Goal: Transaction & Acquisition: Purchase product/service

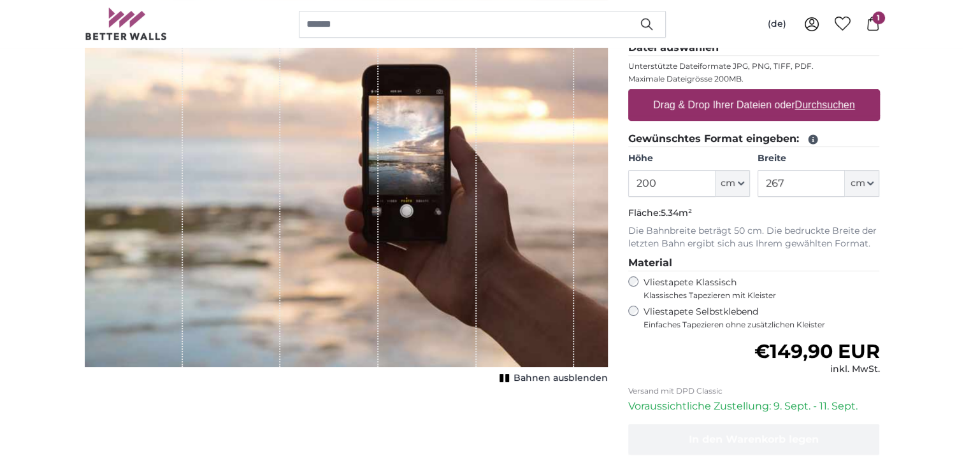
click at [678, 185] on input "200" at bounding box center [671, 183] width 87 height 27
type input "216"
click at [789, 187] on input "267" at bounding box center [800, 183] width 87 height 27
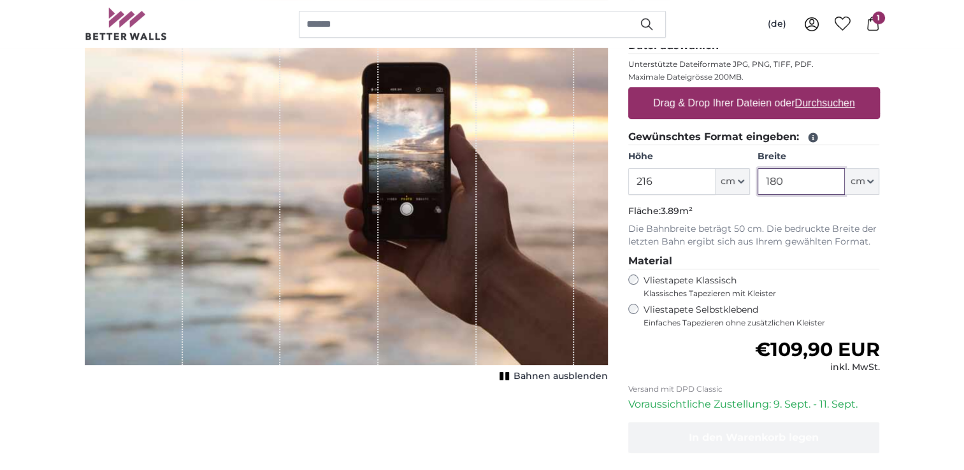
scroll to position [191, 0]
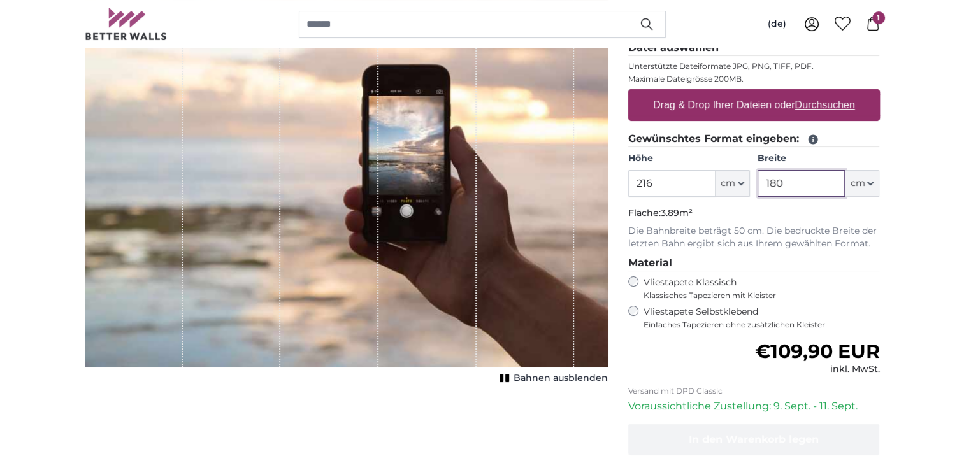
type input "180"
click at [808, 229] on p "Die Bahnbreite beträgt 50 cm. Die bedruckte Breite der letzten Bahn ergibt sich…" at bounding box center [754, 237] width 252 height 25
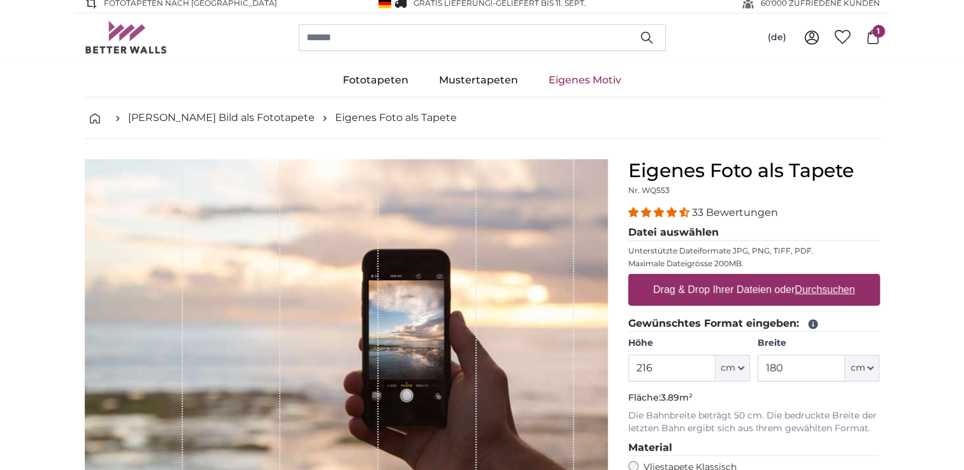
scroll to position [0, 0]
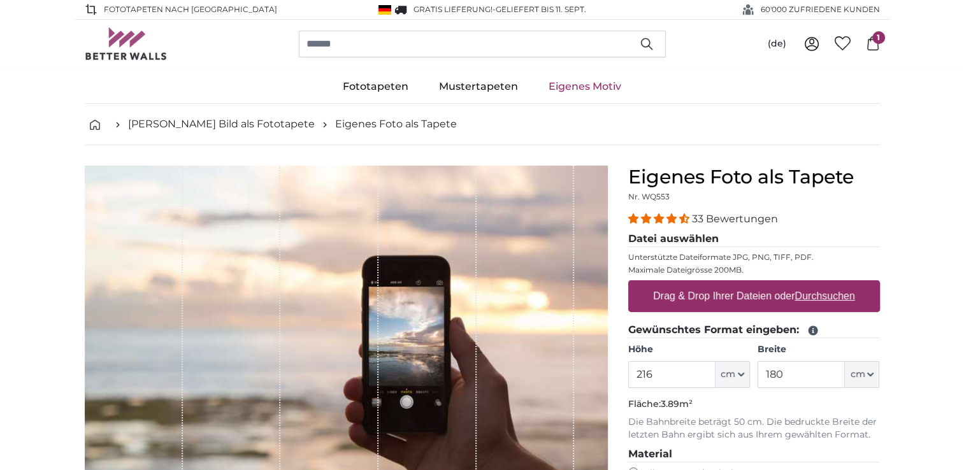
click at [759, 294] on label "Drag & Drop Ihrer Dateien oder Durchsuchen" at bounding box center [754, 295] width 212 height 25
click at [759, 284] on input "Drag & Drop Ihrer Dateien oder Durchsuchen" at bounding box center [754, 282] width 252 height 4
type input "**********"
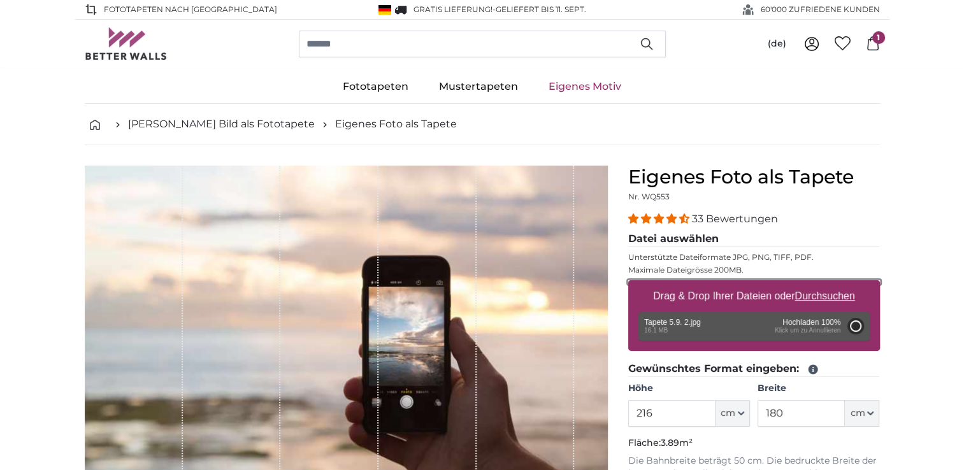
type input "200"
type input "166"
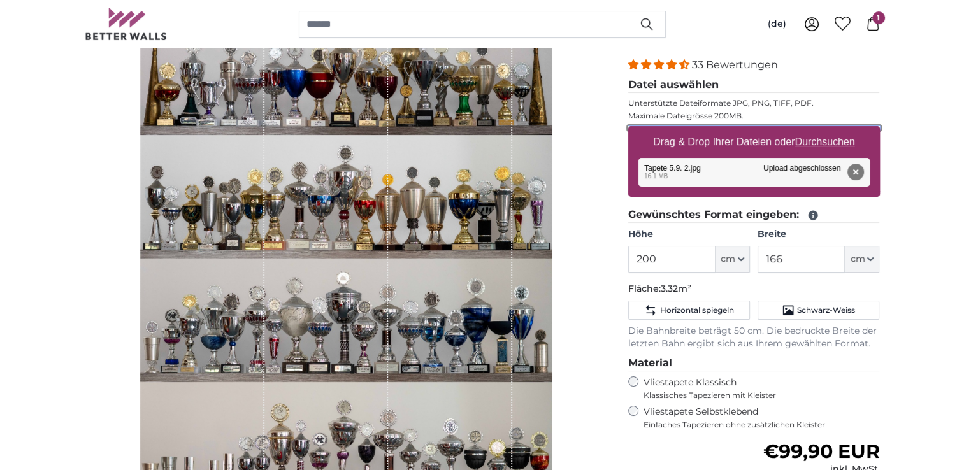
scroll to position [64, 0]
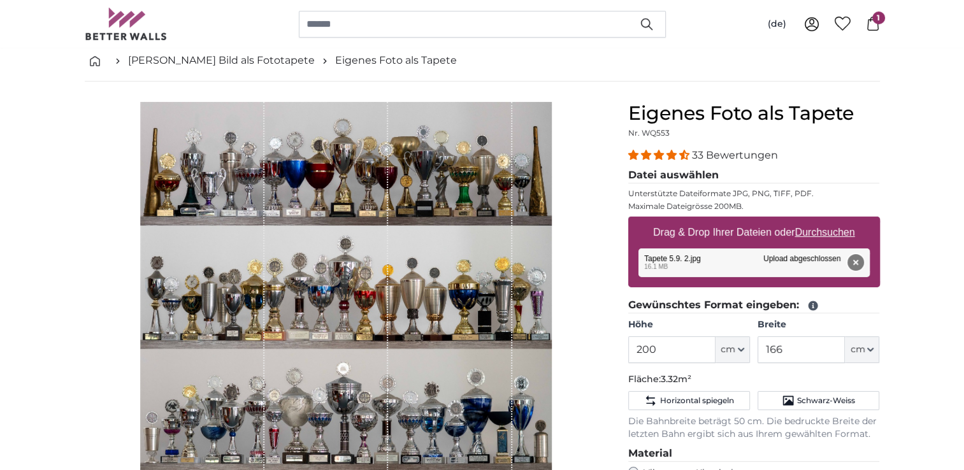
click at [859, 261] on button "Entfernen" at bounding box center [855, 262] width 17 height 17
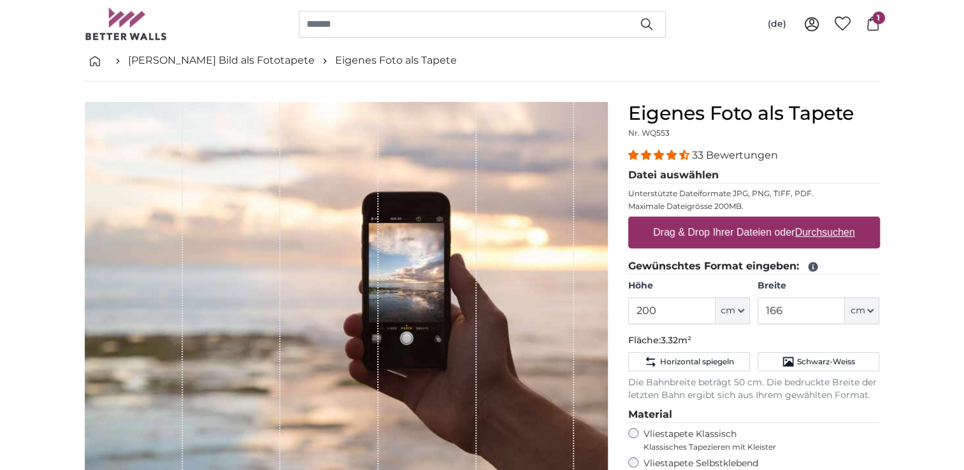
click at [819, 231] on u "Durchsuchen" at bounding box center [824, 232] width 60 height 11
click at [819, 220] on input "Drag & Drop Ihrer Dateien oder Durchsuchen" at bounding box center [754, 219] width 252 height 4
type input "**********"
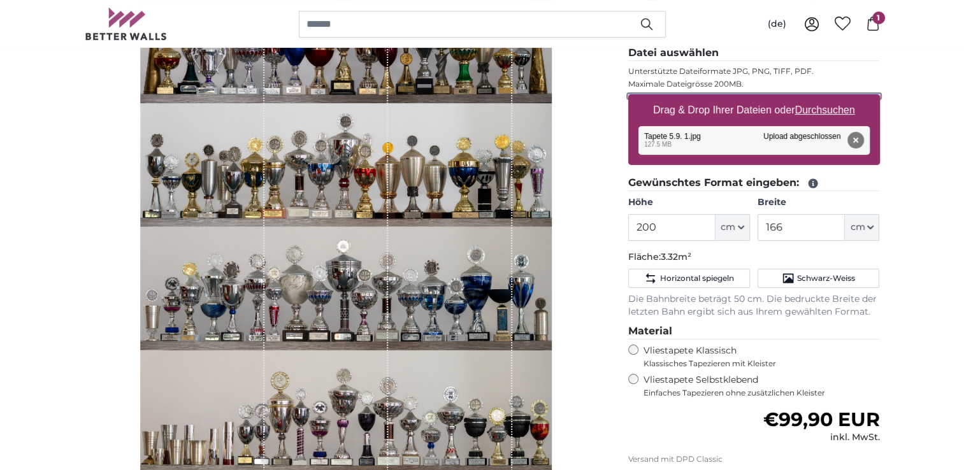
scroll to position [191, 0]
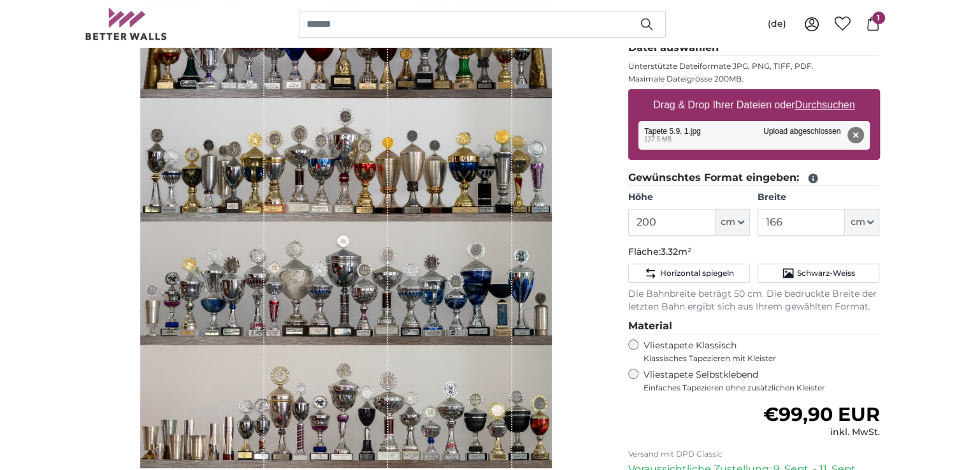
click at [856, 135] on button "Entfernen" at bounding box center [855, 135] width 17 height 17
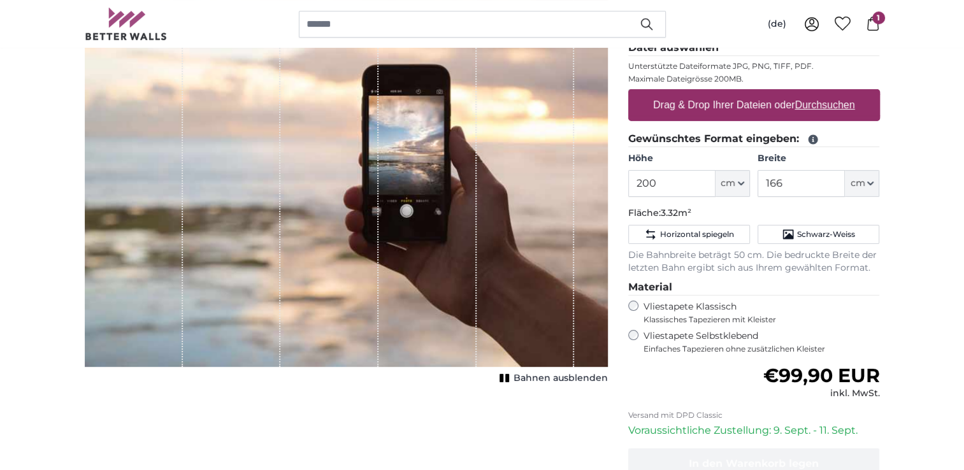
click at [827, 104] on u "Durchsuchen" at bounding box center [824, 104] width 60 height 11
click at [827, 93] on input "Drag & Drop Ihrer Dateien oder Durchsuchen" at bounding box center [754, 91] width 252 height 4
type input "**********"
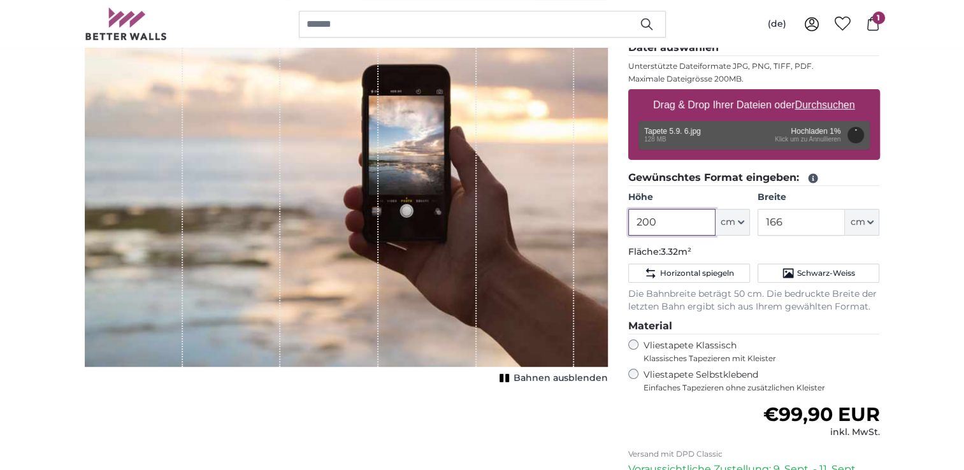
click at [670, 224] on input "200" at bounding box center [671, 222] width 87 height 27
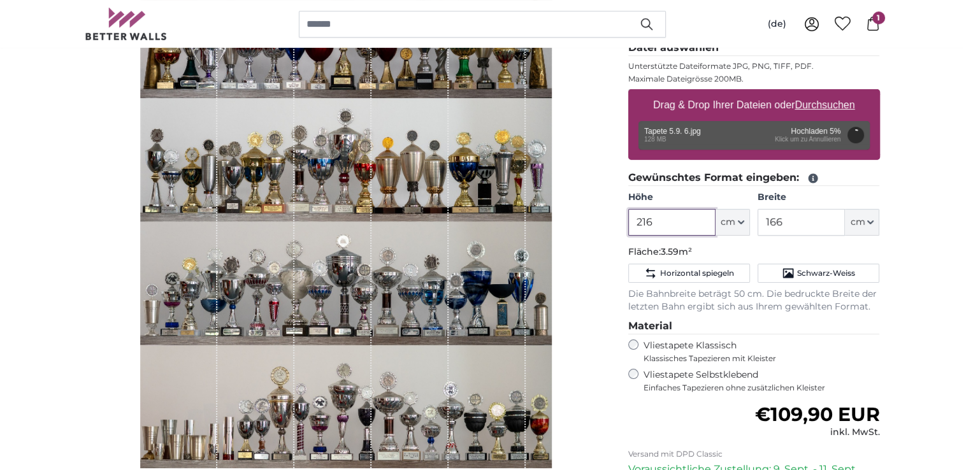
type input "216"
click at [783, 227] on input "166" at bounding box center [800, 222] width 87 height 27
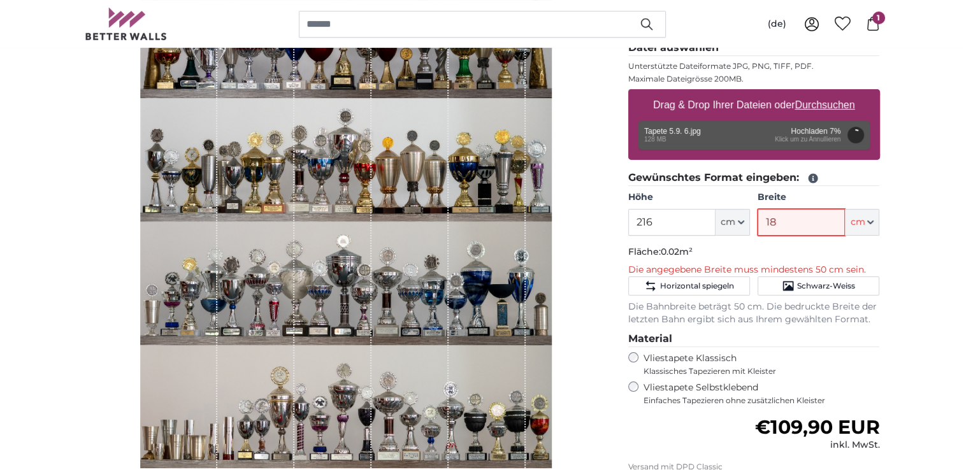
type input "180"
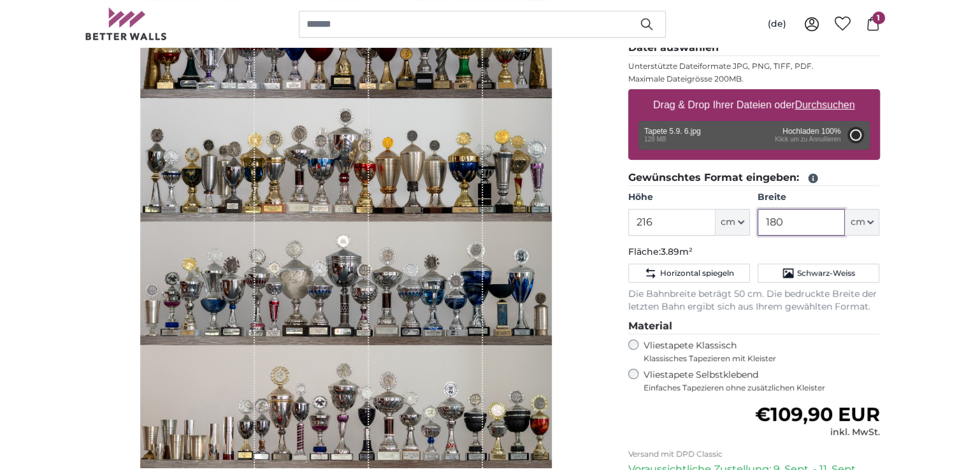
type input "200"
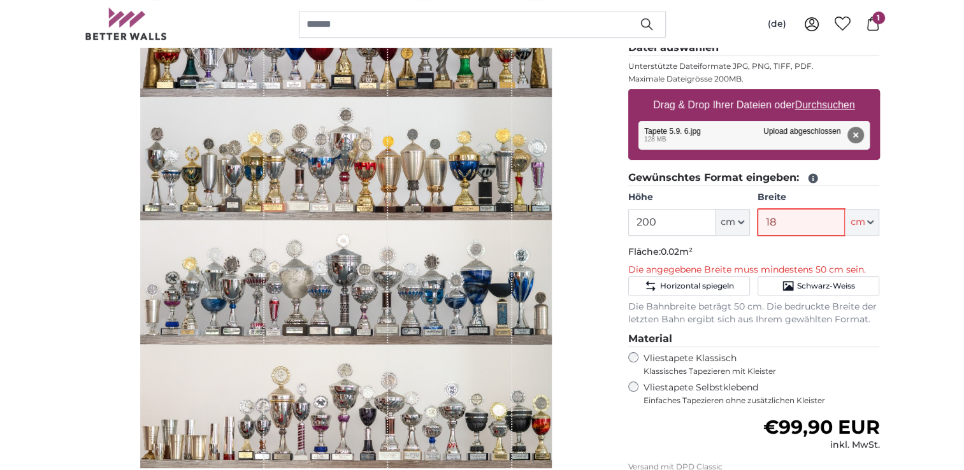
type input "180"
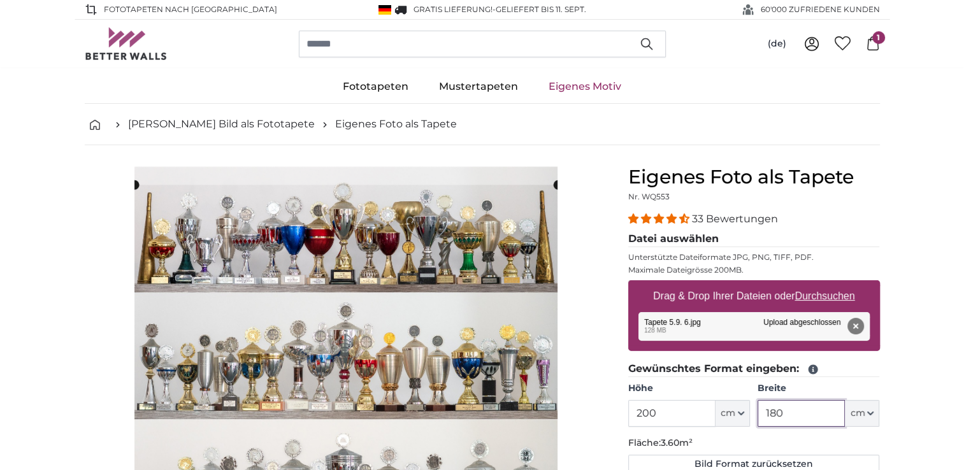
click at [559, 170] on div "Abbrechen Bild zuschneiden" at bounding box center [346, 436] width 523 height 541
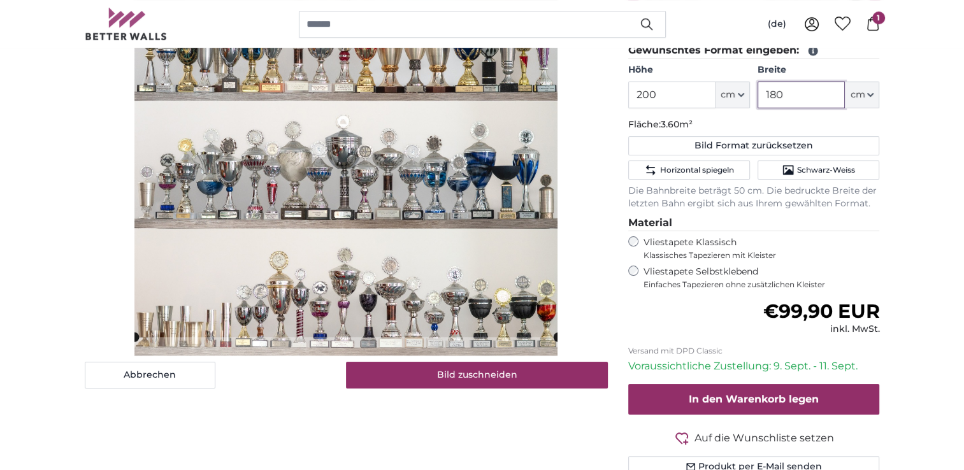
scroll to position [255, 0]
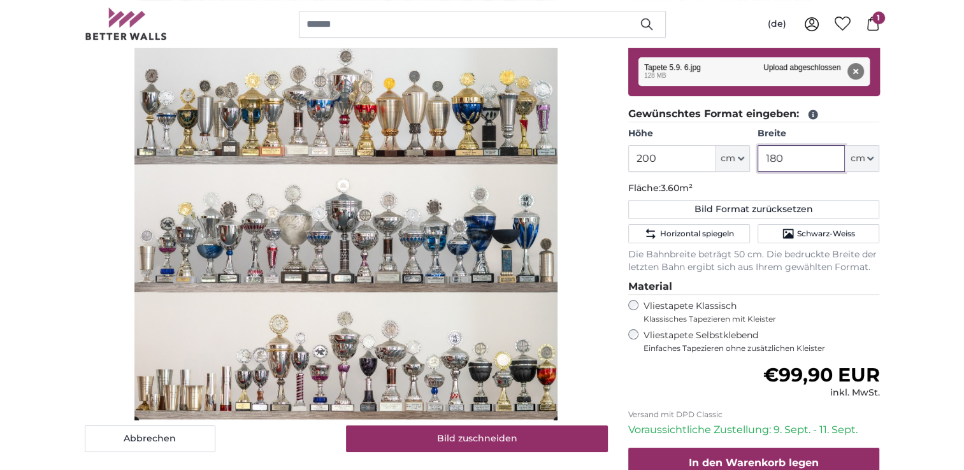
click at [390, 271] on cropper-handle at bounding box center [346, 185] width 424 height 471
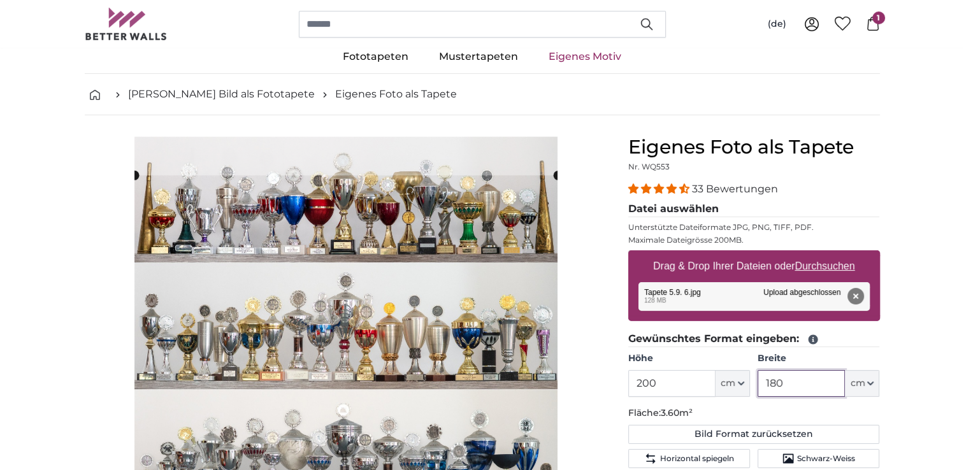
scroll to position [0, 0]
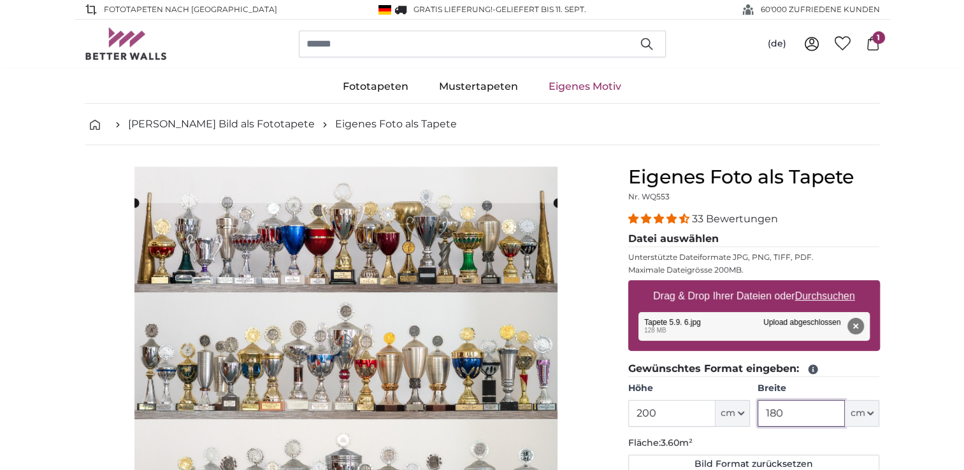
click at [94, 132] on div "[PERSON_NAME] Bild als Fototapete Eigenes Foto als Tapete Eigenes Foto als Tape…" at bounding box center [482, 465] width 795 height 723
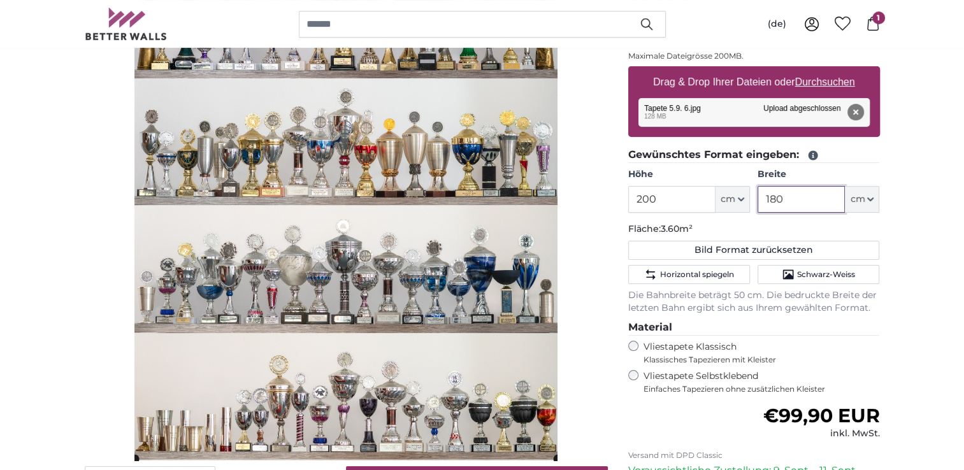
scroll to position [255, 0]
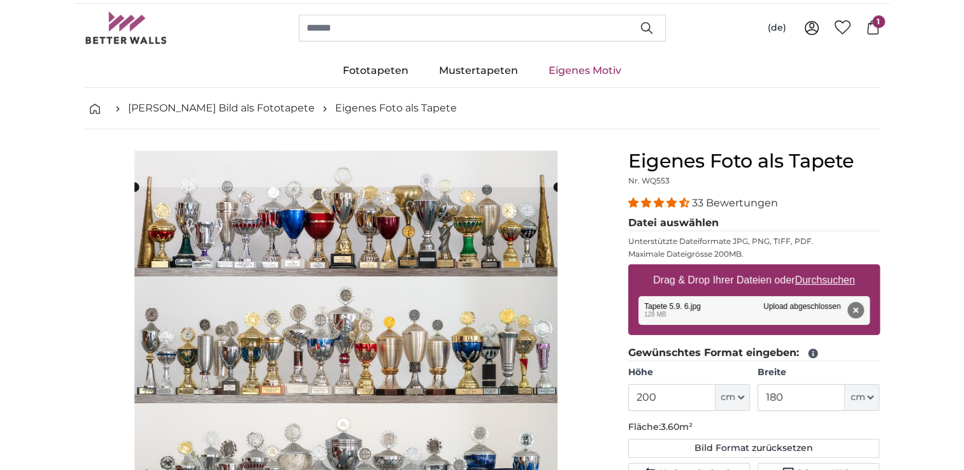
scroll to position [0, 0]
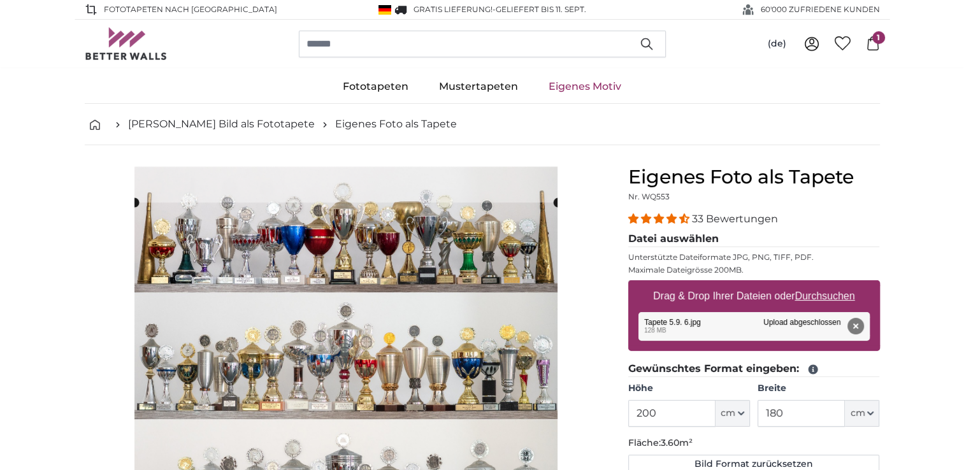
click at [0, 0] on slot at bounding box center [0, 0] width 0 height 0
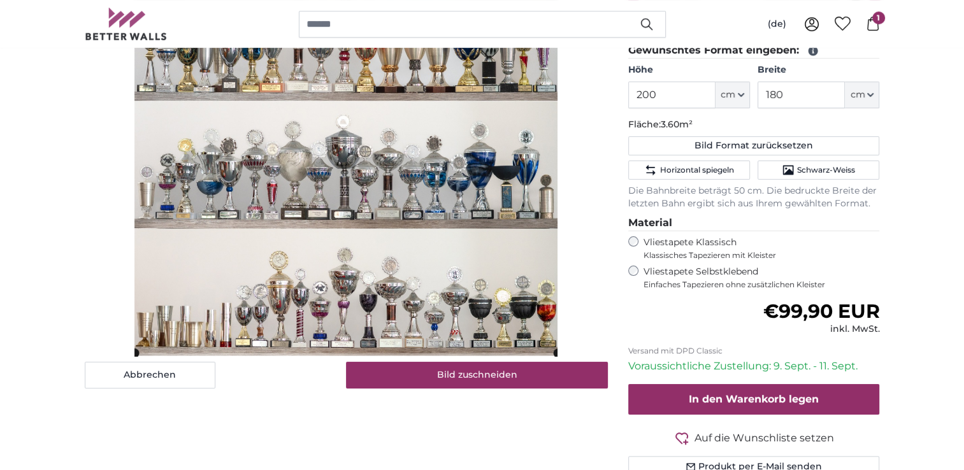
scroll to position [255, 0]
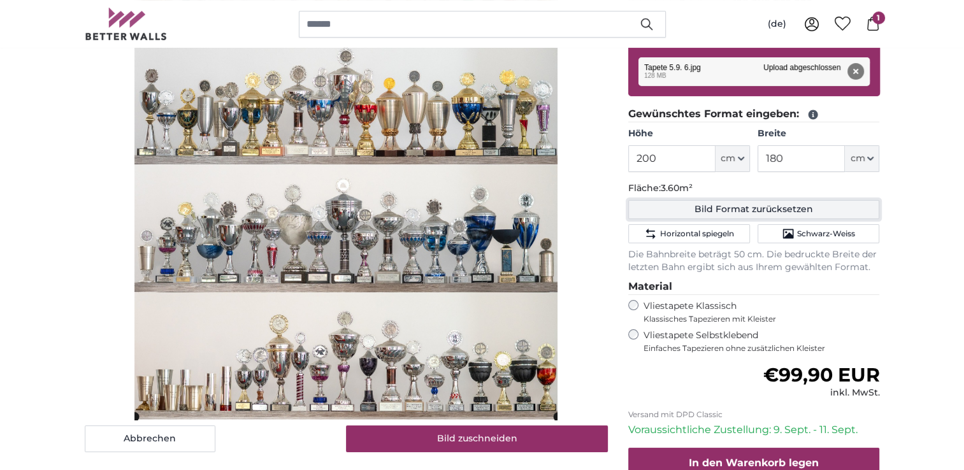
click at [801, 206] on button "Bild Format zurücksetzen" at bounding box center [754, 209] width 252 height 19
type input "166"
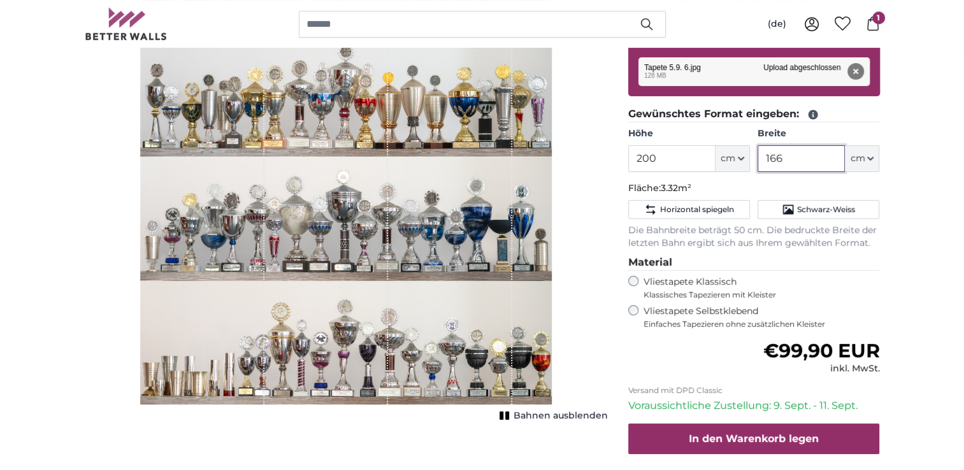
click at [796, 154] on input "166" at bounding box center [800, 158] width 87 height 27
click at [690, 159] on input "200" at bounding box center [671, 158] width 87 height 27
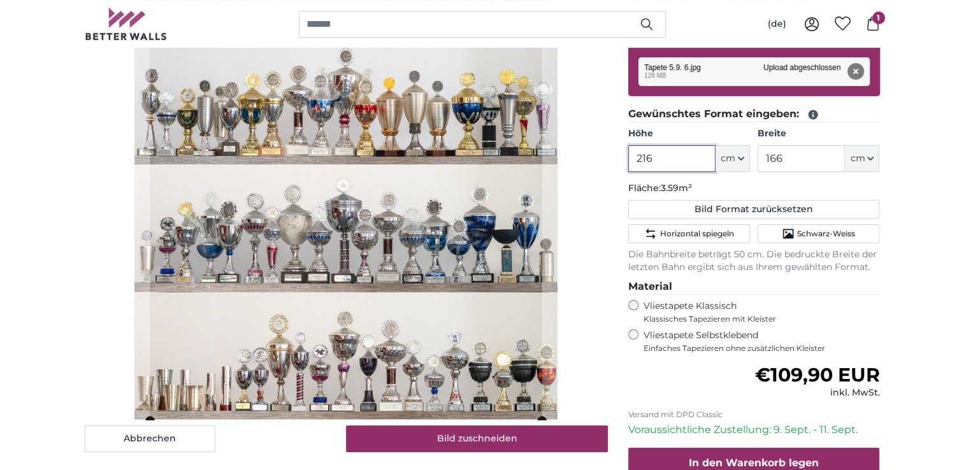
type input "216"
click at [797, 162] on input "166" at bounding box center [800, 158] width 87 height 27
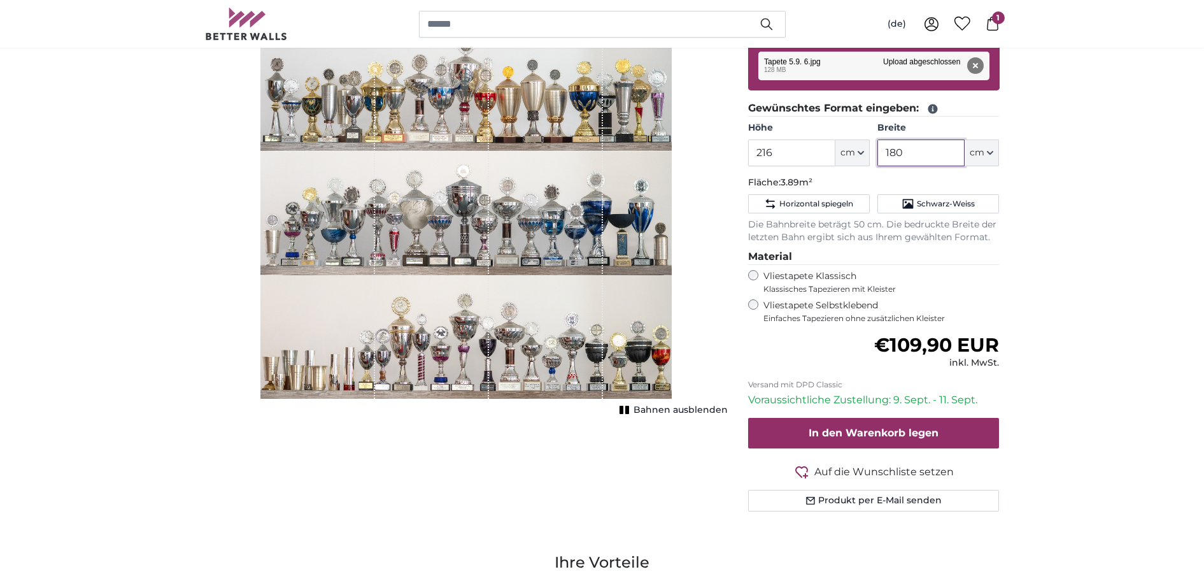
scroll to position [273, 0]
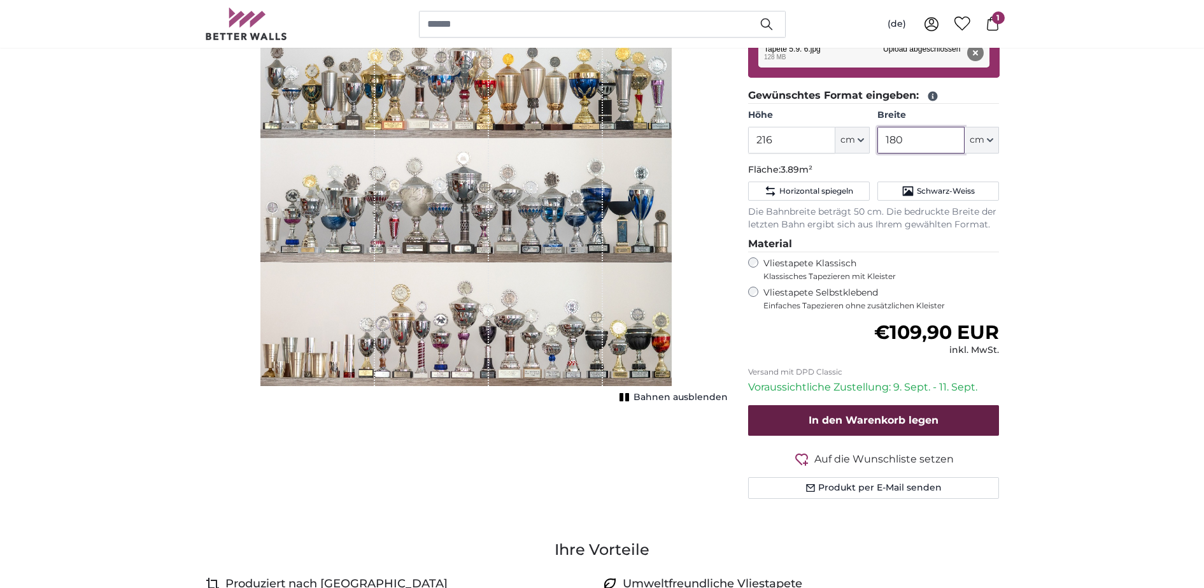
type input "180"
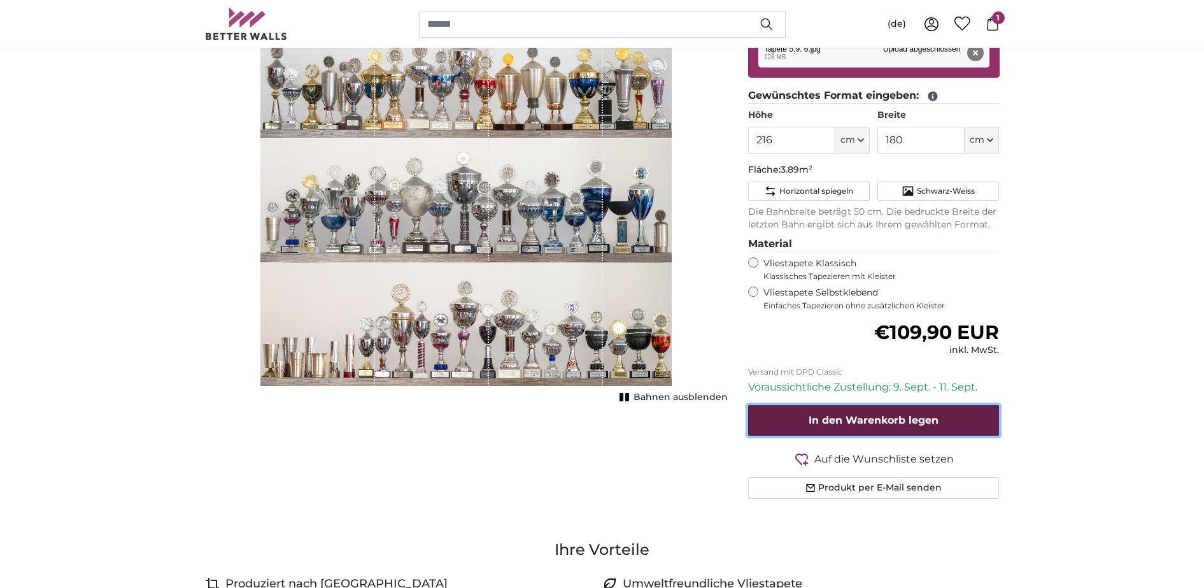
click at [924, 417] on span "In den Warenkorb legen" at bounding box center [874, 420] width 130 height 12
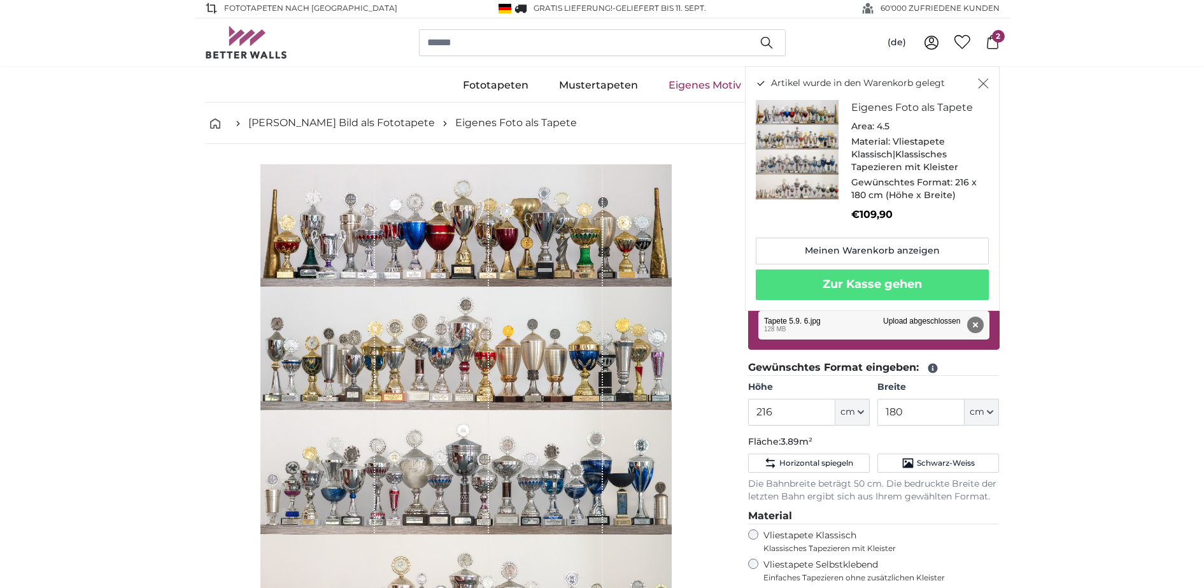
scroll to position [0, 0]
